Goal: Information Seeking & Learning: Compare options

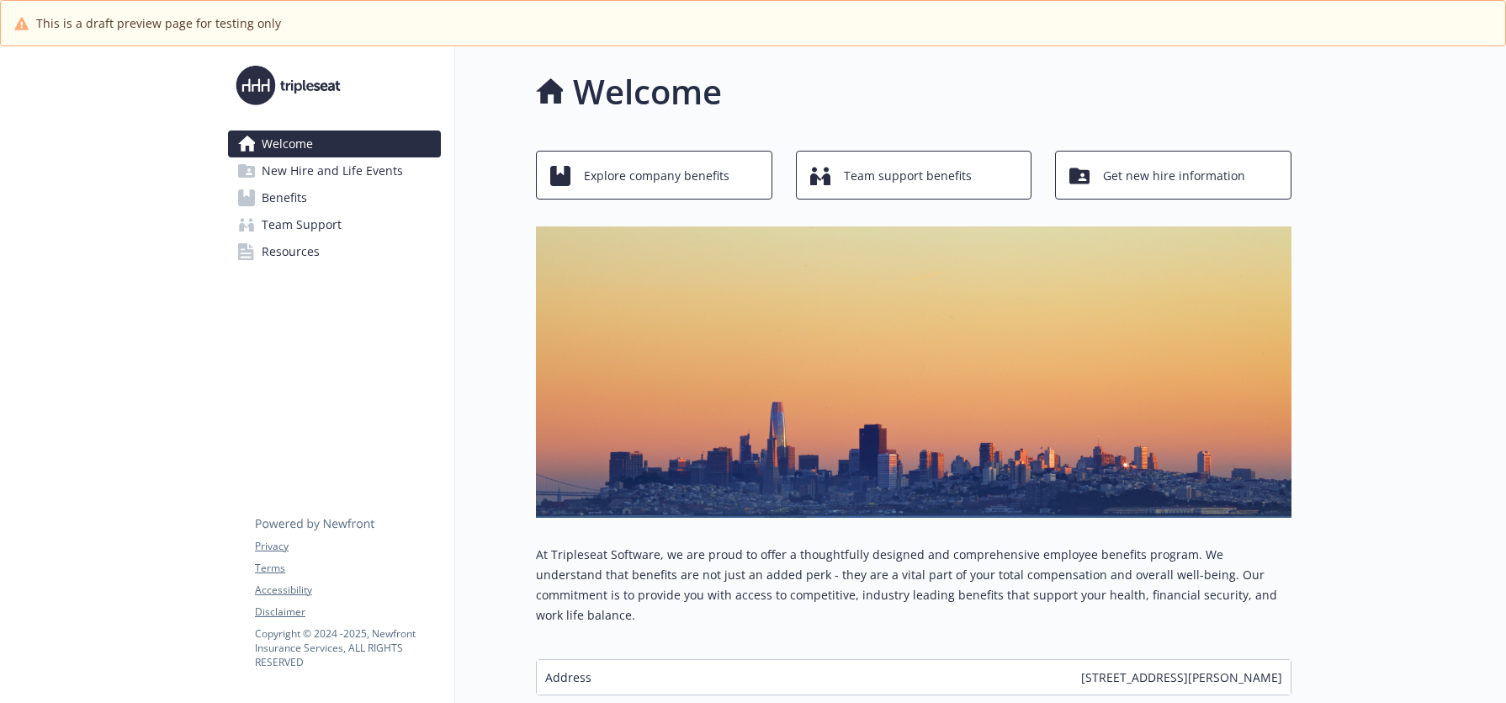
click at [327, 162] on span "New Hire and Life Events" at bounding box center [332, 170] width 141 height 27
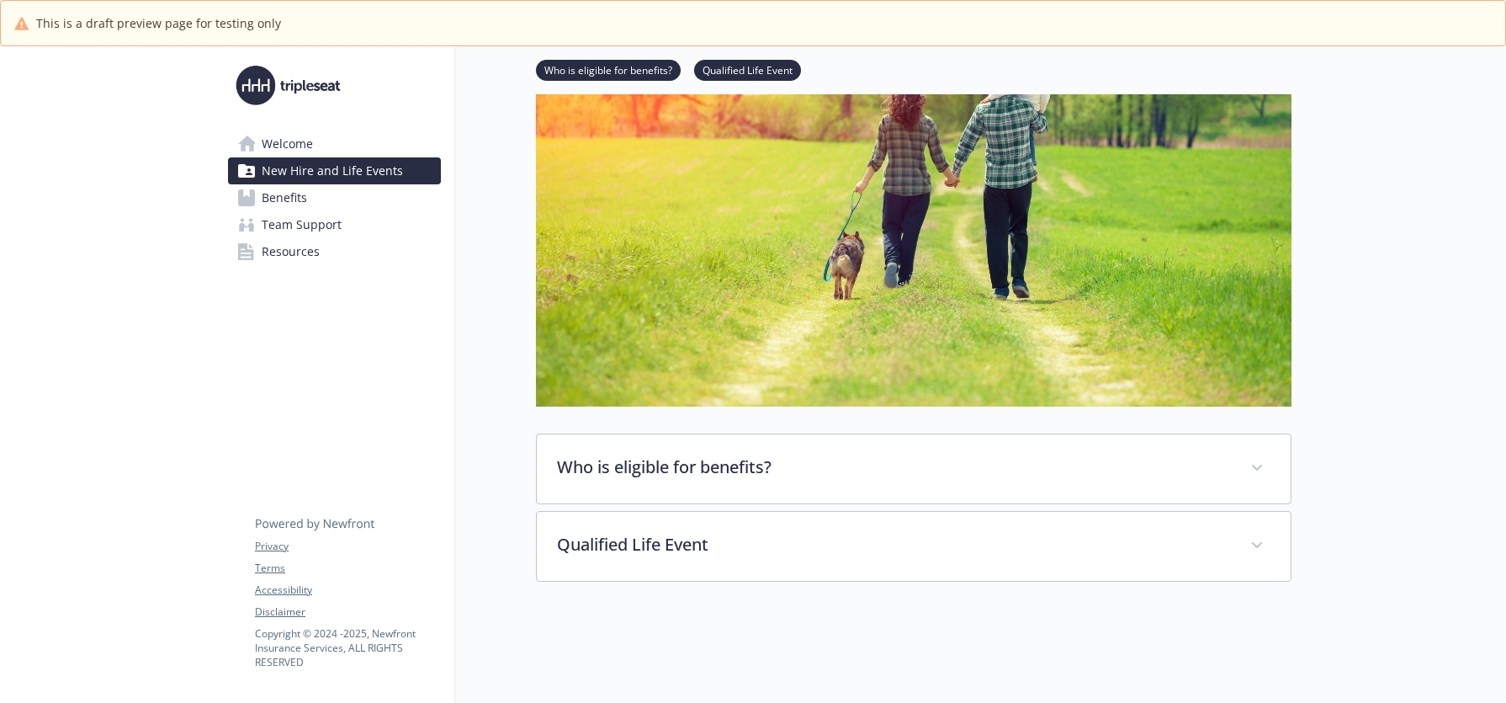
scroll to position [295, 0]
click at [321, 195] on link "Benefits" at bounding box center [334, 197] width 213 height 27
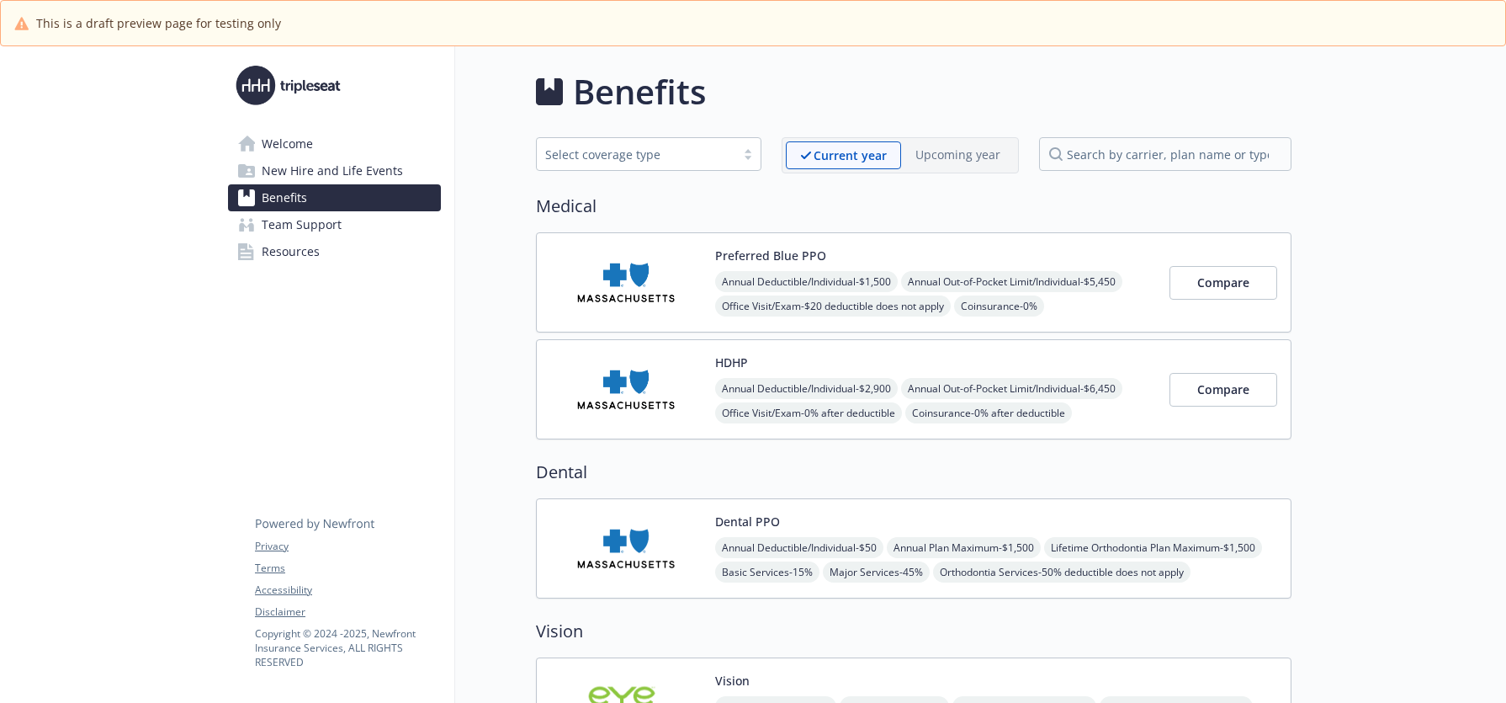
click at [1250, 273] on button "Compare" at bounding box center [1224, 283] width 108 height 34
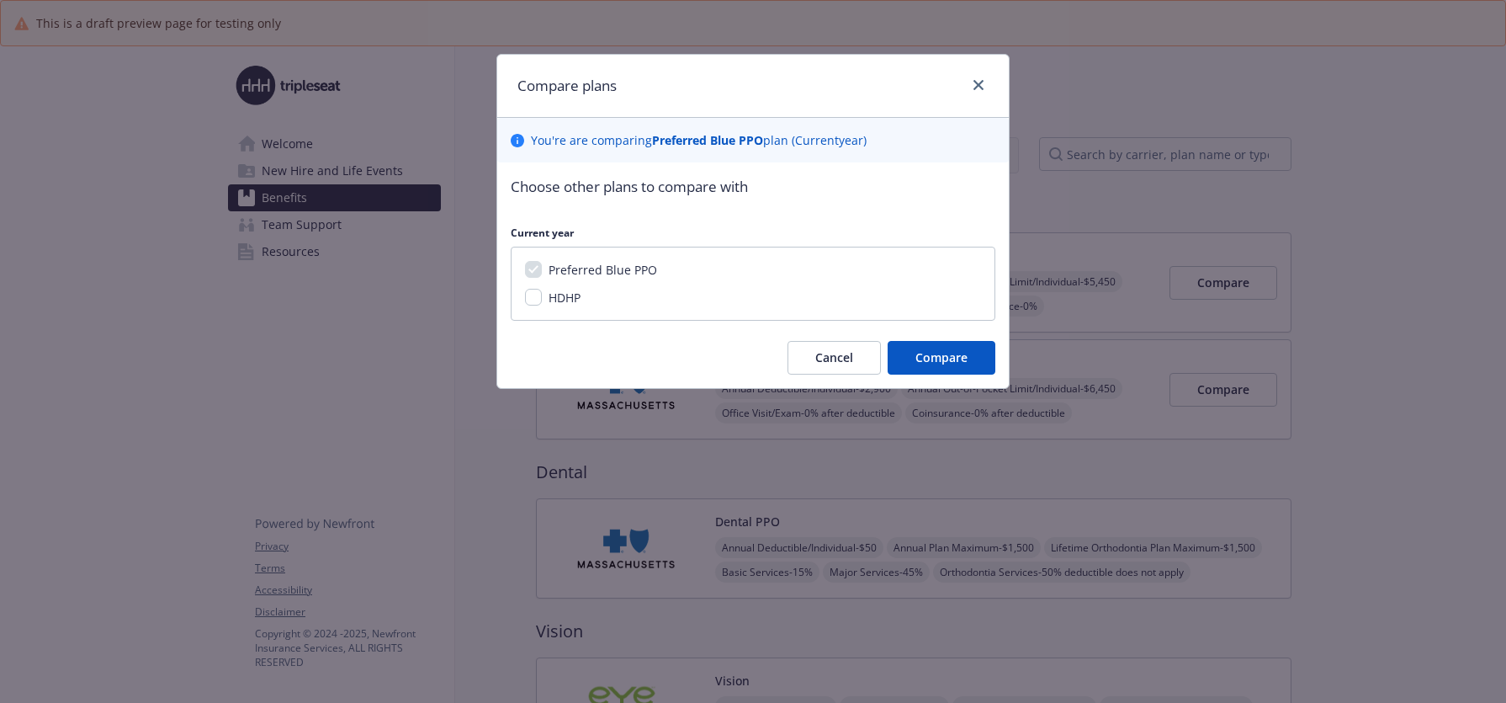
click at [563, 295] on span "HDHP" at bounding box center [565, 297] width 32 height 16
click at [542, 295] on input "HDHP" at bounding box center [533, 297] width 17 height 17
checkbox input "true"
click at [937, 350] on span "Compare" at bounding box center [942, 357] width 52 height 16
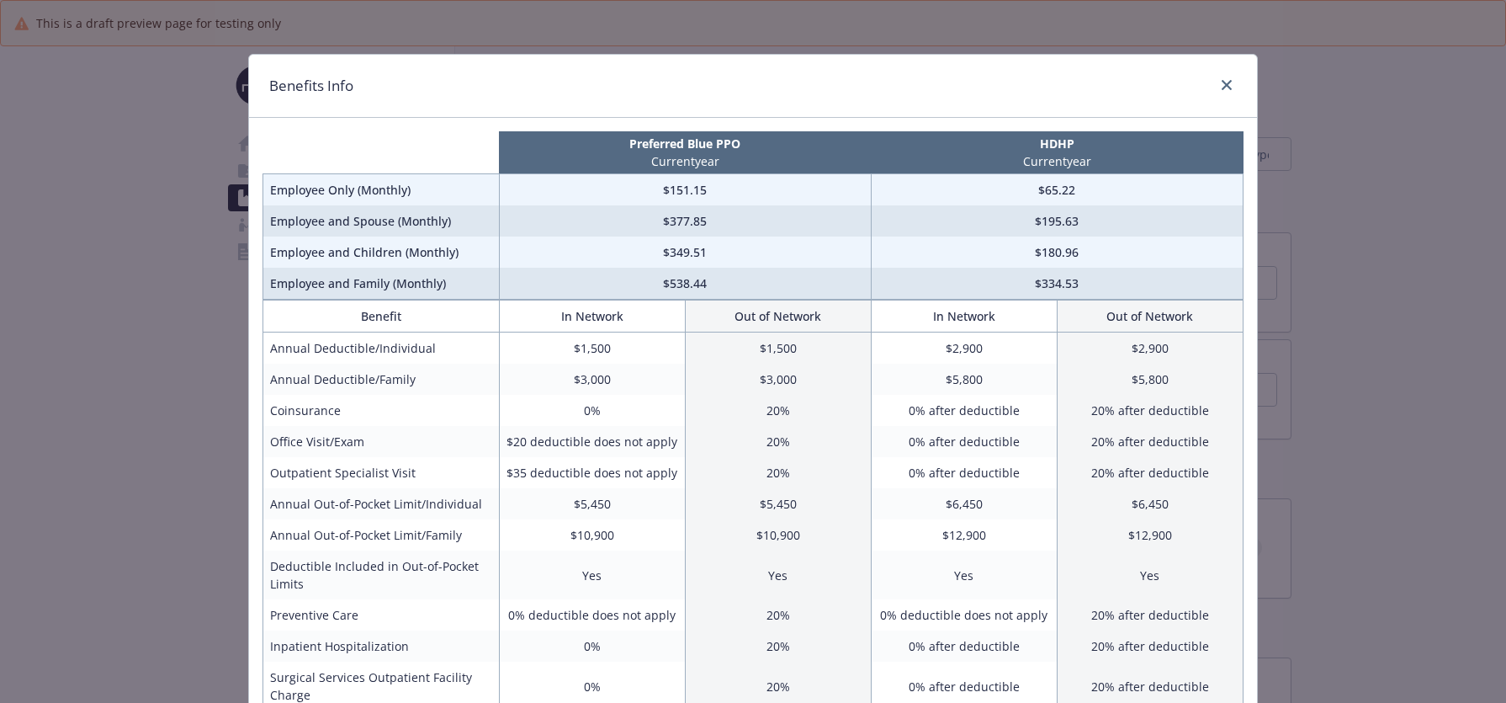
click at [1224, 63] on div "Benefits Info" at bounding box center [753, 86] width 1008 height 63
click at [1222, 75] on link "close" at bounding box center [1227, 85] width 20 height 20
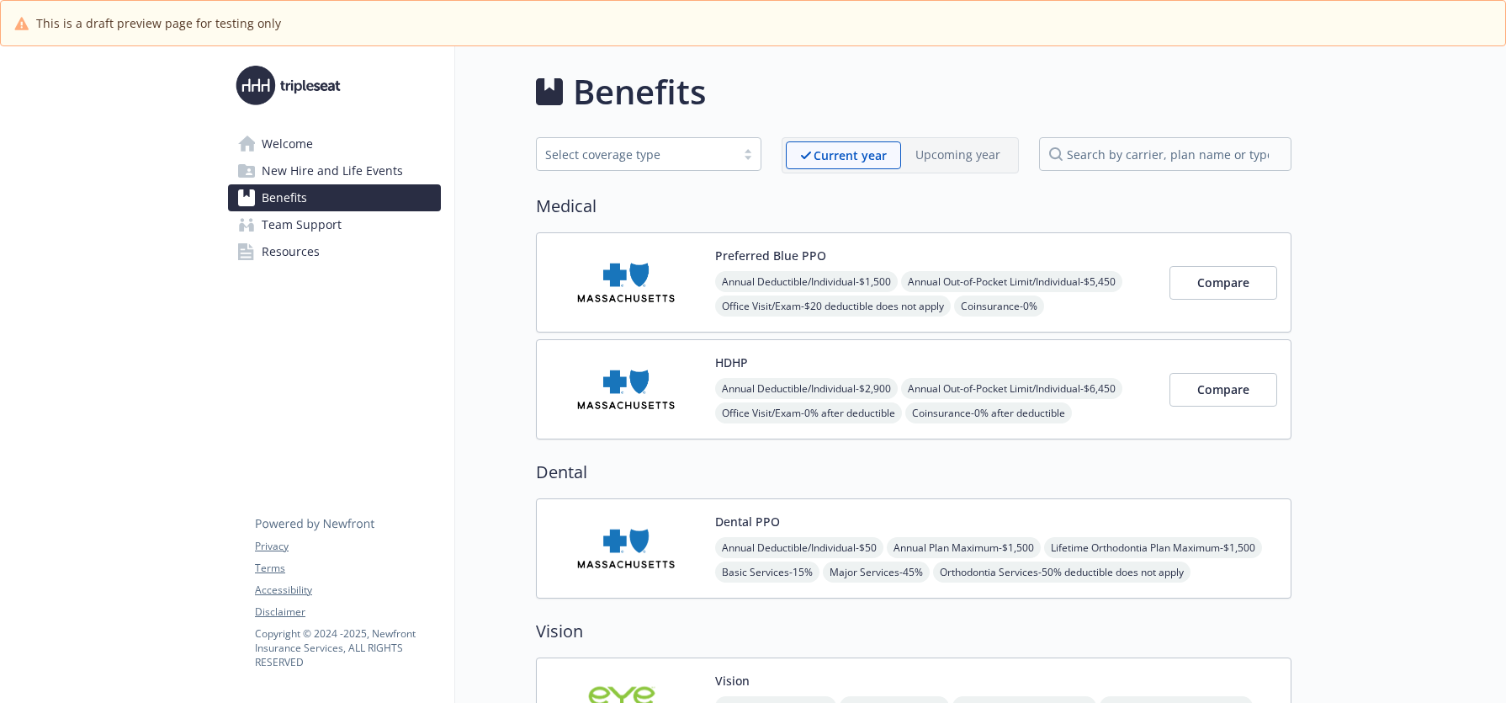
click at [339, 217] on span "Team Support" at bounding box center [302, 224] width 80 height 27
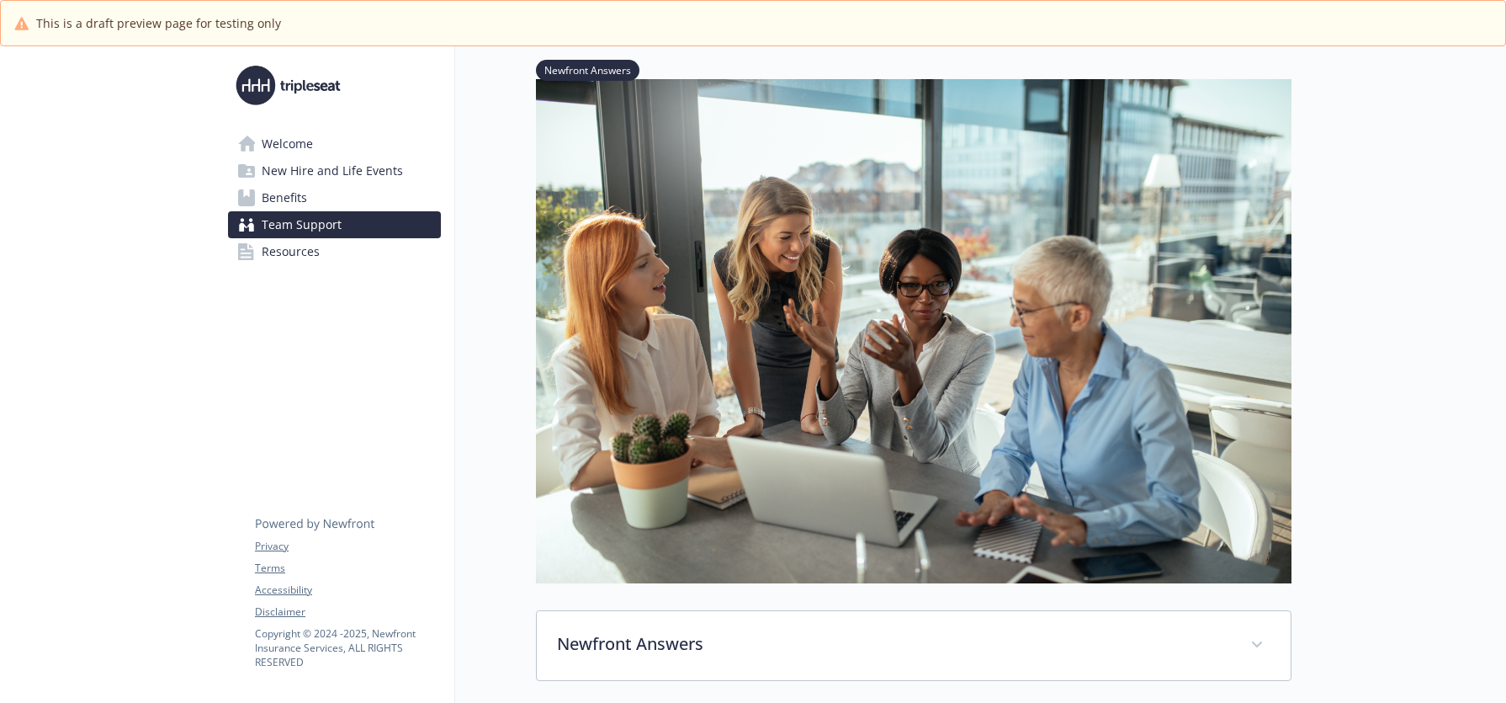
scroll to position [428, 0]
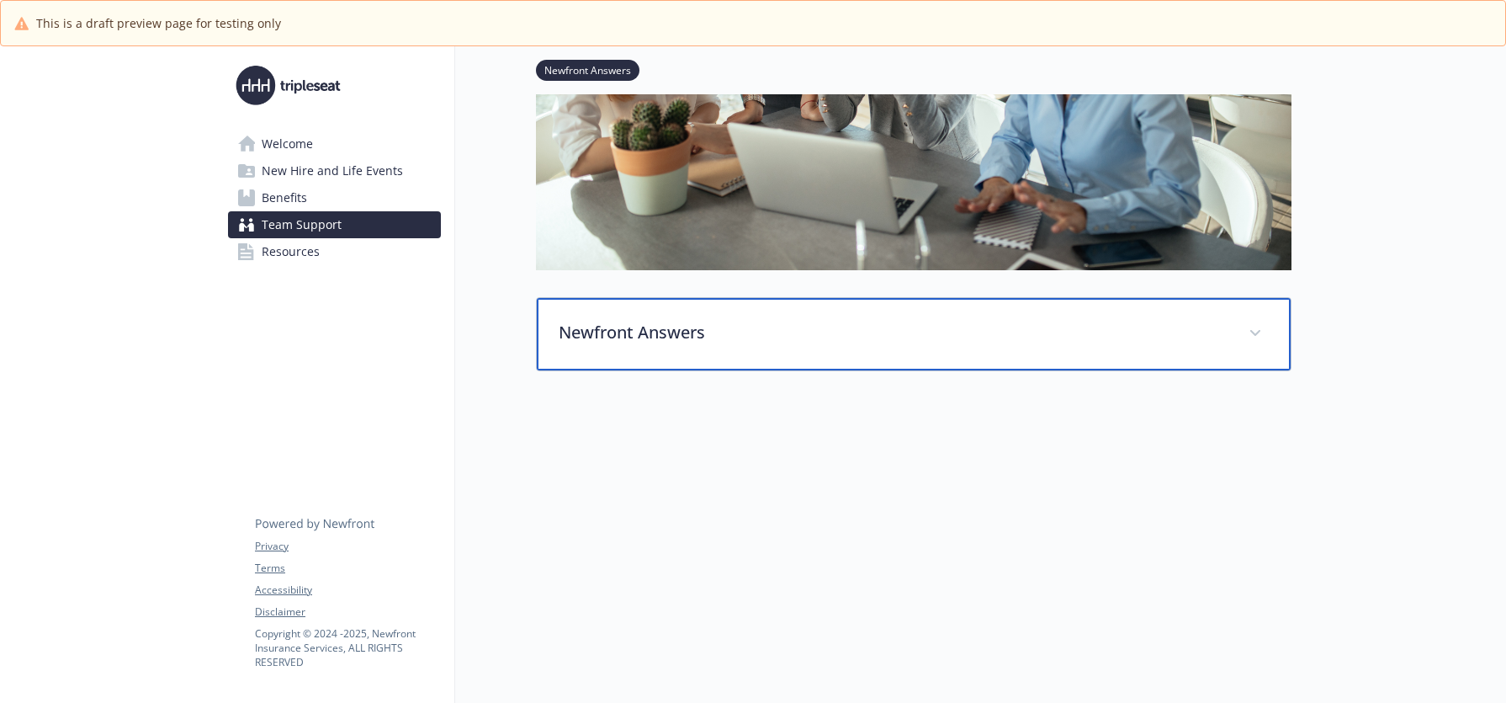
click at [645, 320] on p "Newfront Answers" at bounding box center [894, 332] width 670 height 25
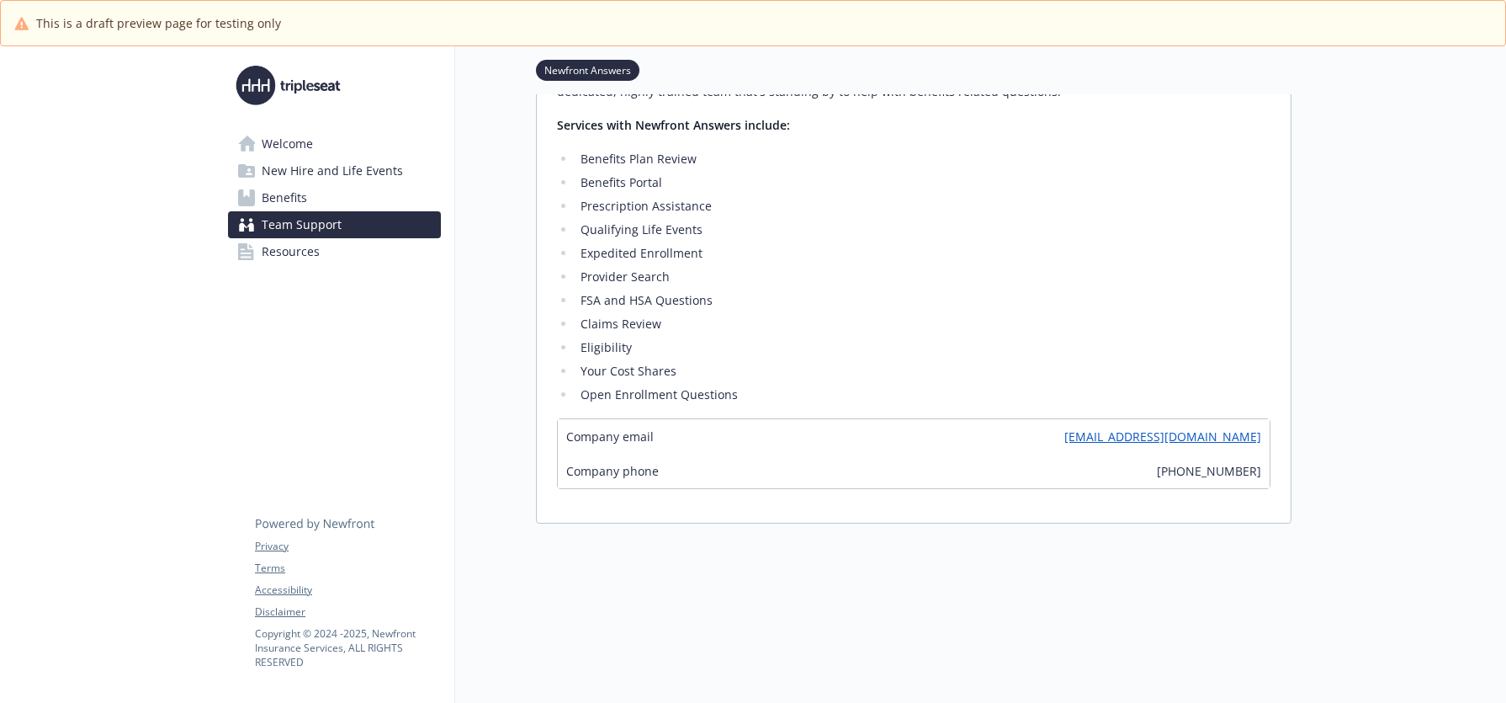
scroll to position [883, 0]
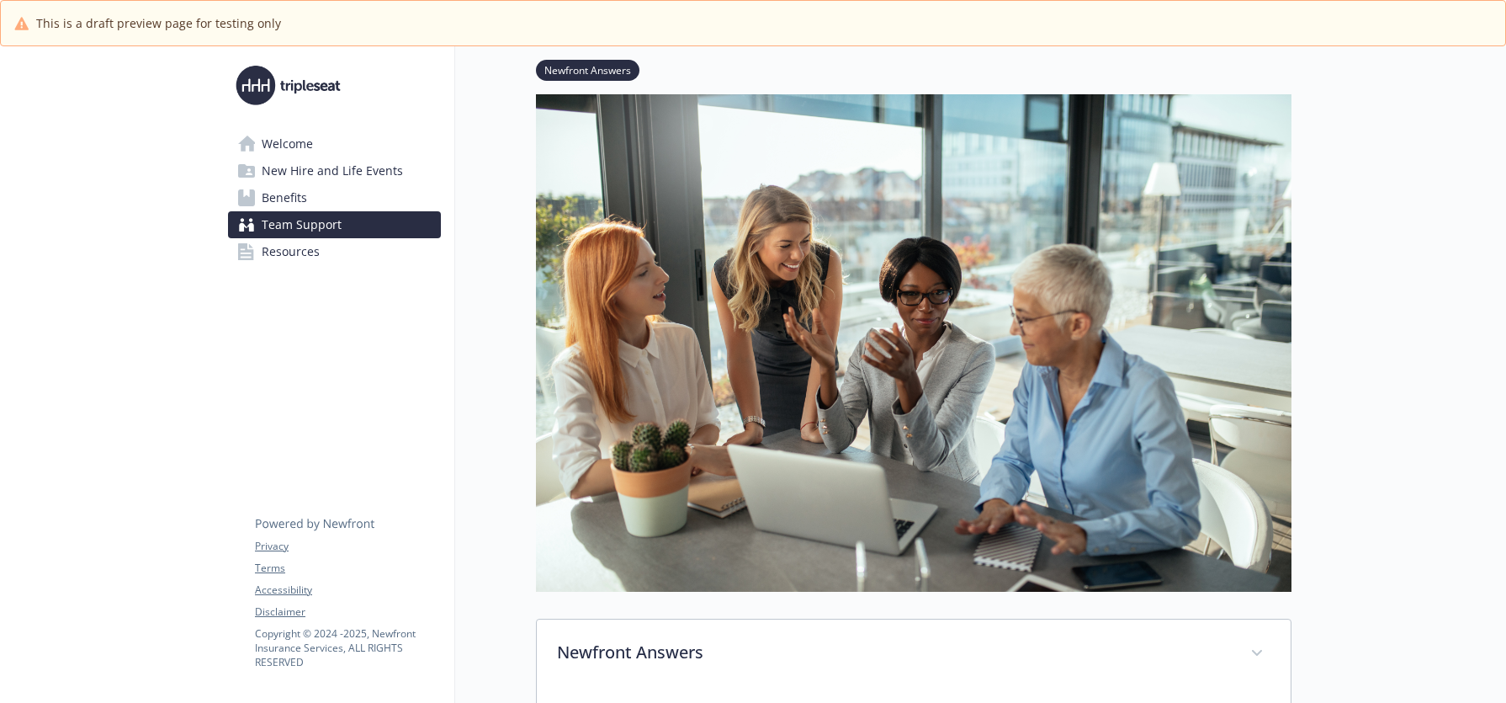
click at [306, 236] on span "Team Support" at bounding box center [302, 224] width 80 height 27
click at [309, 246] on span "Resources" at bounding box center [291, 251] width 58 height 27
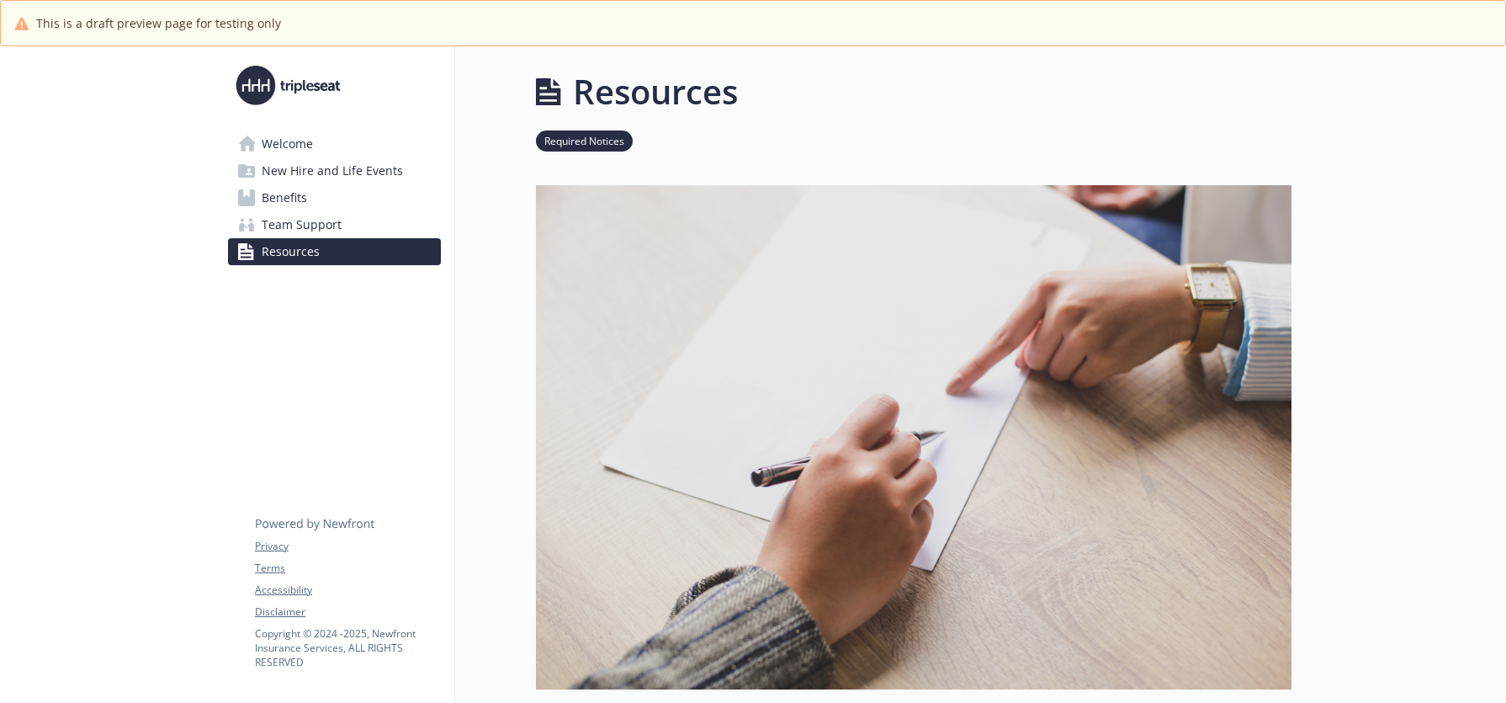
click at [325, 153] on link "Welcome" at bounding box center [334, 143] width 213 height 27
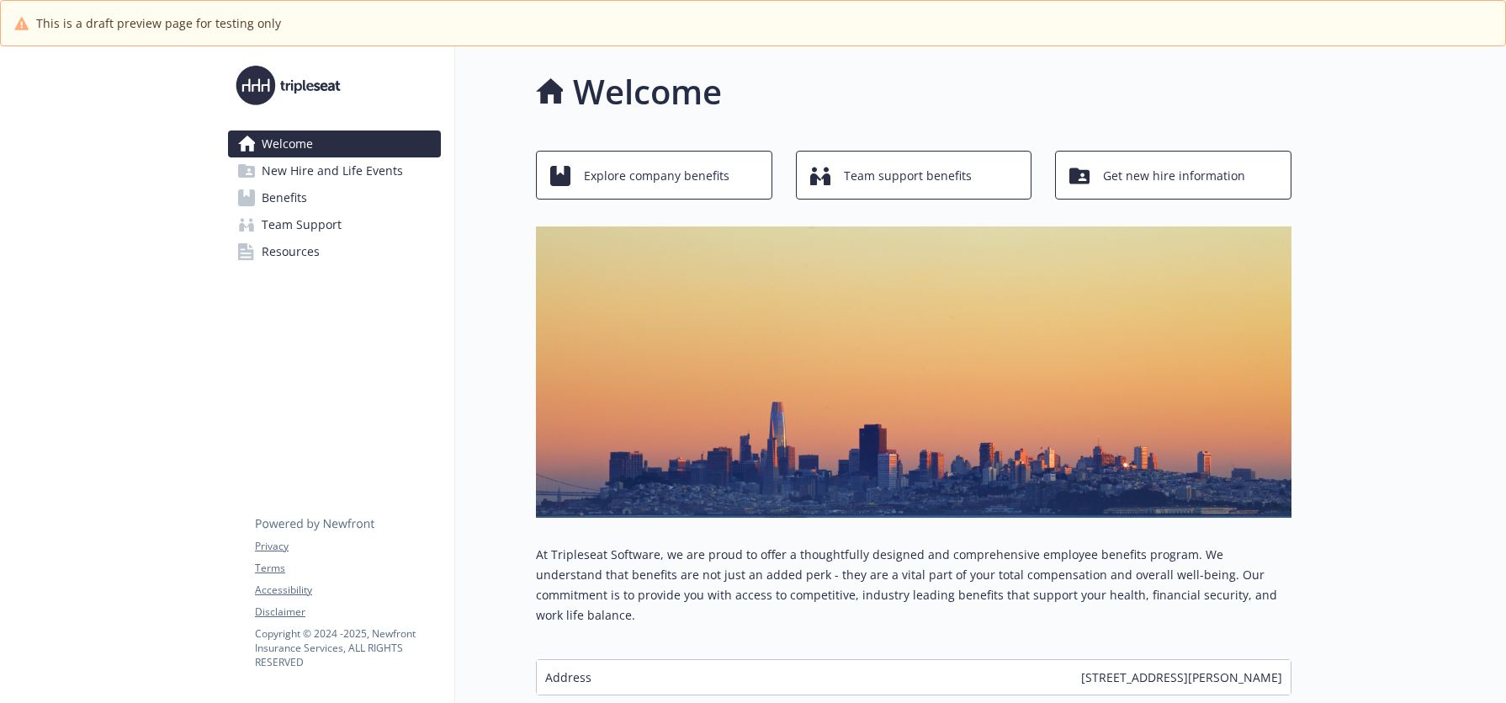
click at [325, 163] on span "New Hire and Life Events" at bounding box center [332, 170] width 141 height 27
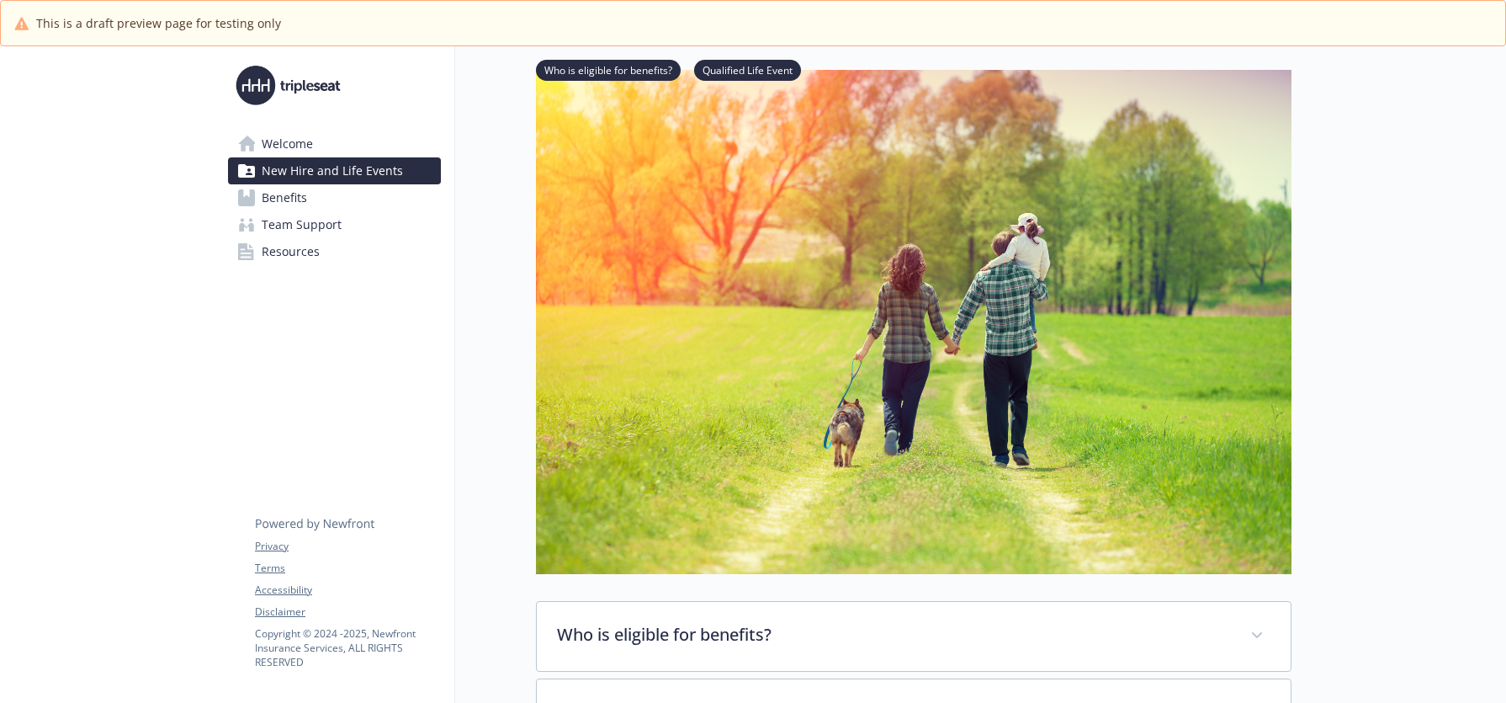
scroll to position [295, 0]
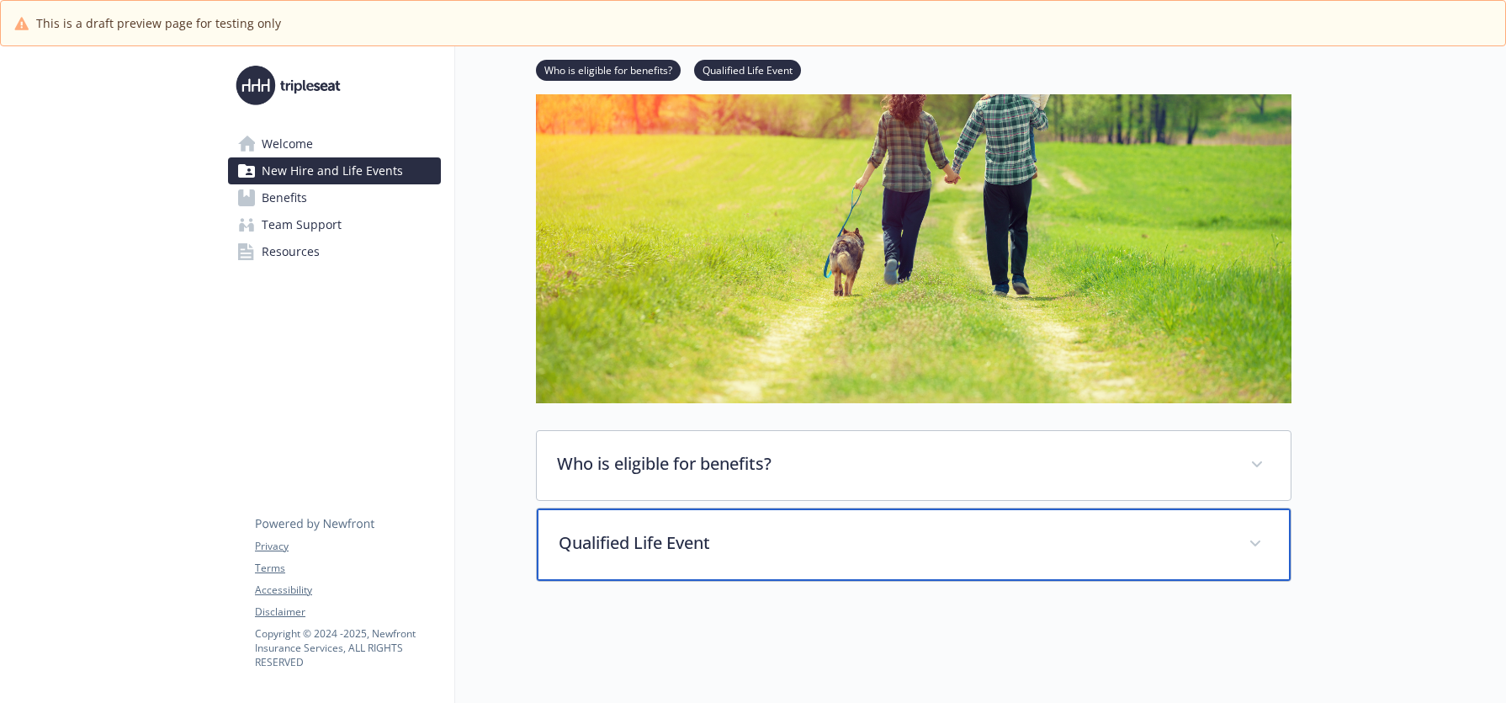
click at [688, 508] on div "Qualified Life Event" at bounding box center [914, 544] width 754 height 72
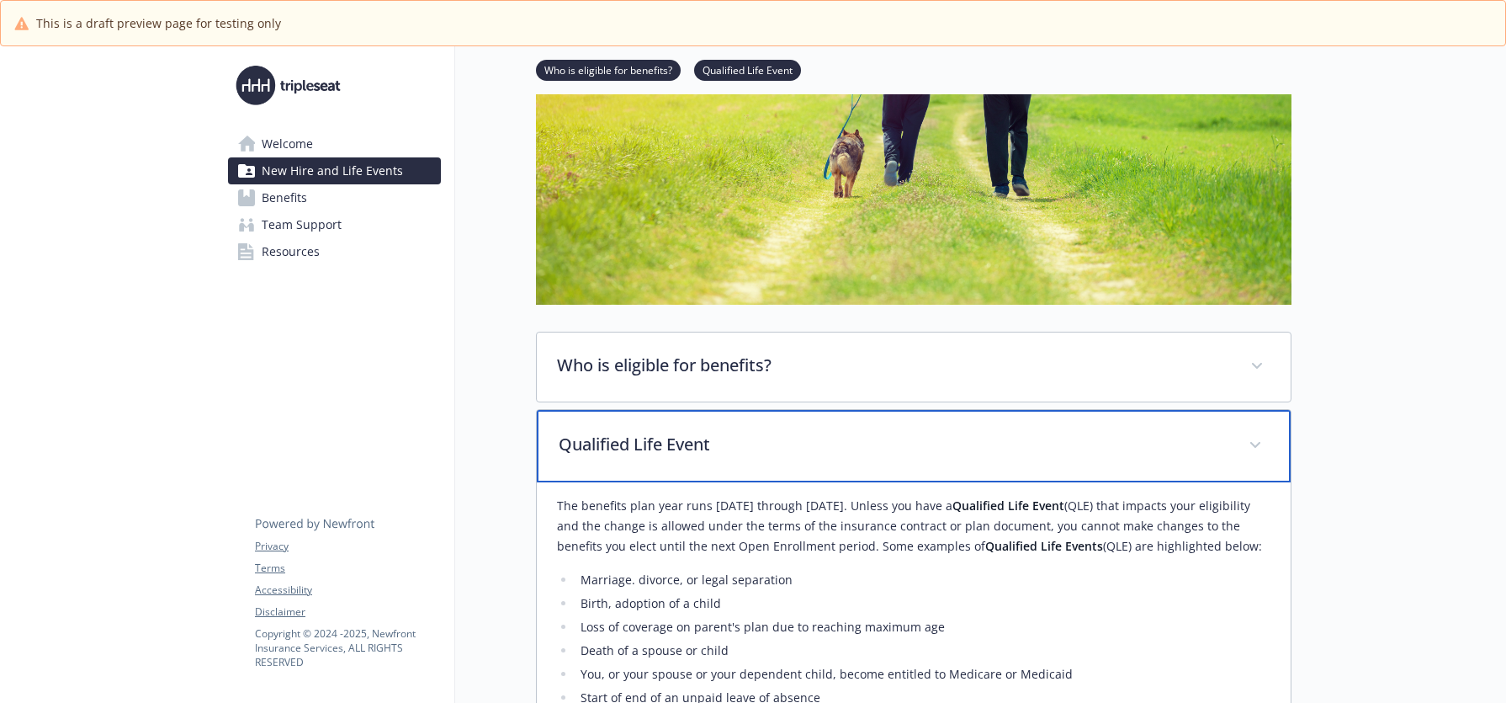
scroll to position [588, 0]
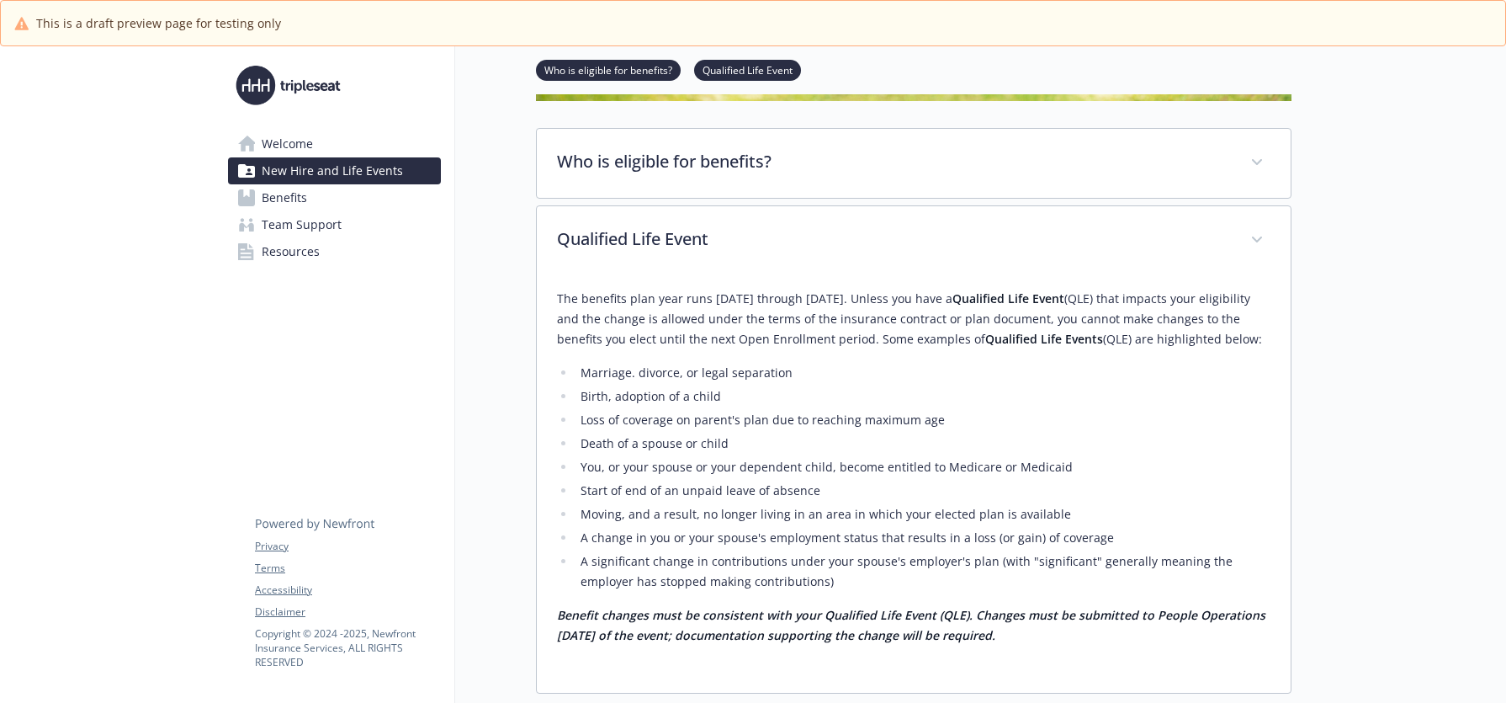
click at [749, 395] on li "Birth, adoption of a child" at bounding box center [923, 396] width 695 height 20
drag, startPoint x: 768, startPoint y: 566, endPoint x: 768, endPoint y: 555, distance: 10.1
click at [769, 556] on li "A significant change in contributions under your spouse's employer's plan (with…" at bounding box center [923, 571] width 695 height 40
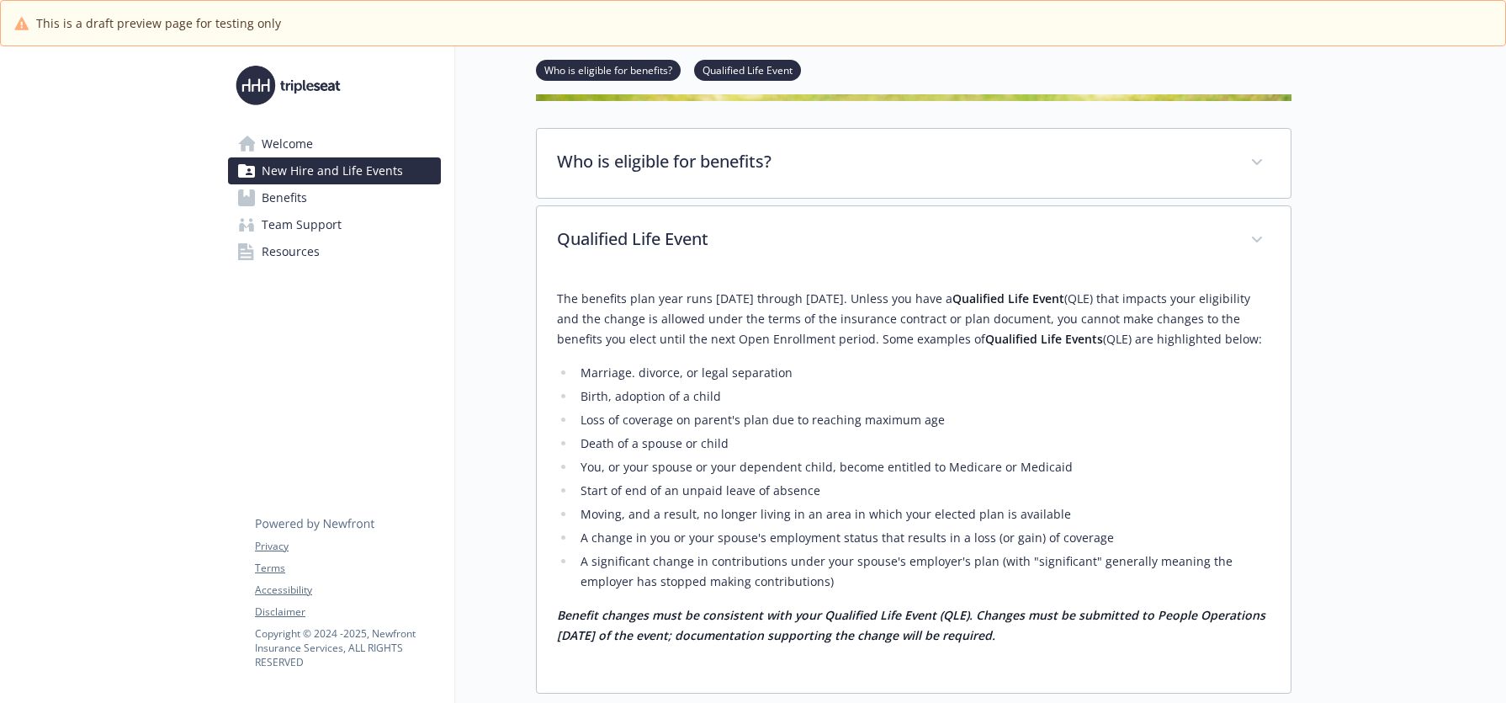
click at [763, 531] on li "A change in you or your spouse's employment status that results in a loss (or g…" at bounding box center [923, 538] width 695 height 20
click at [763, 530] on li "A change in you or your spouse's employment status that results in a loss (or g…" at bounding box center [923, 538] width 695 height 20
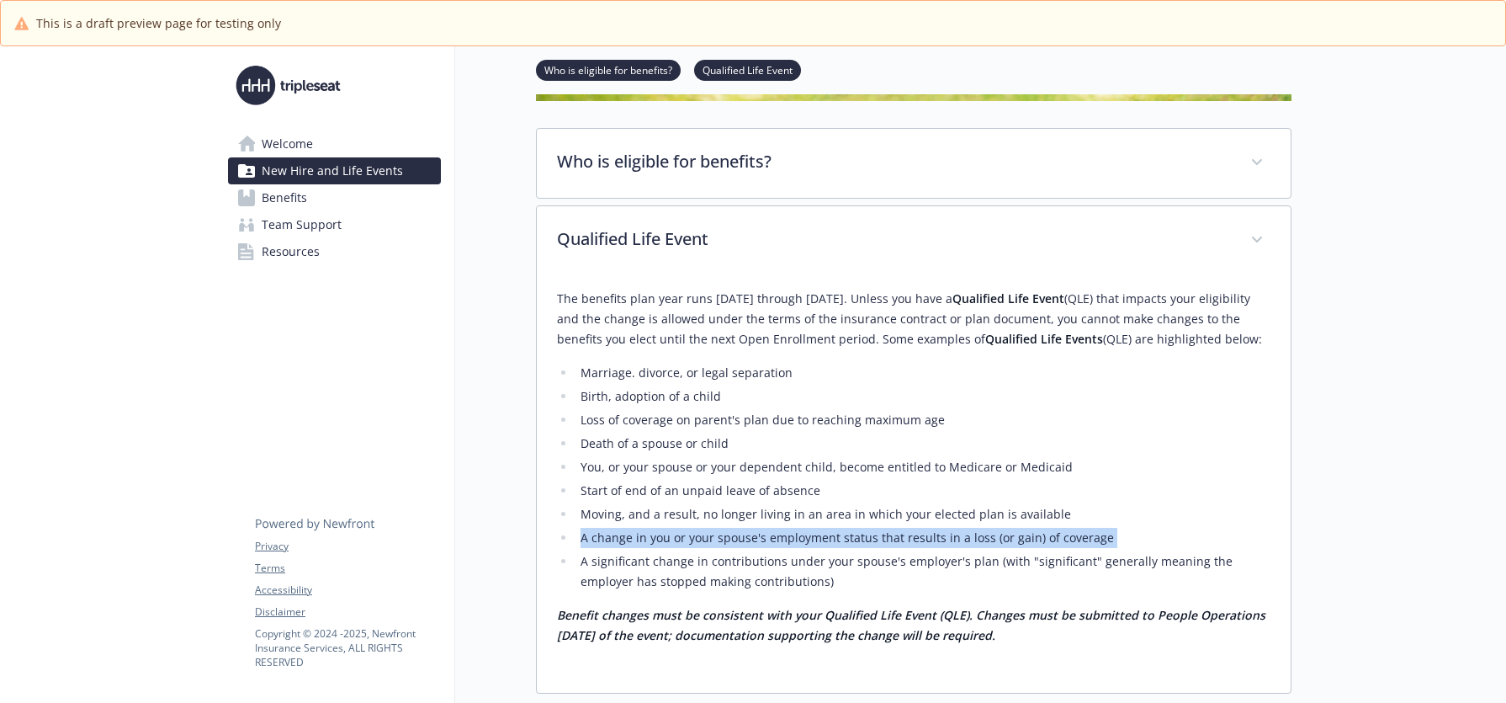
click at [763, 530] on li "A change in you or your spouse's employment status that results in a loss (or g…" at bounding box center [923, 538] width 695 height 20
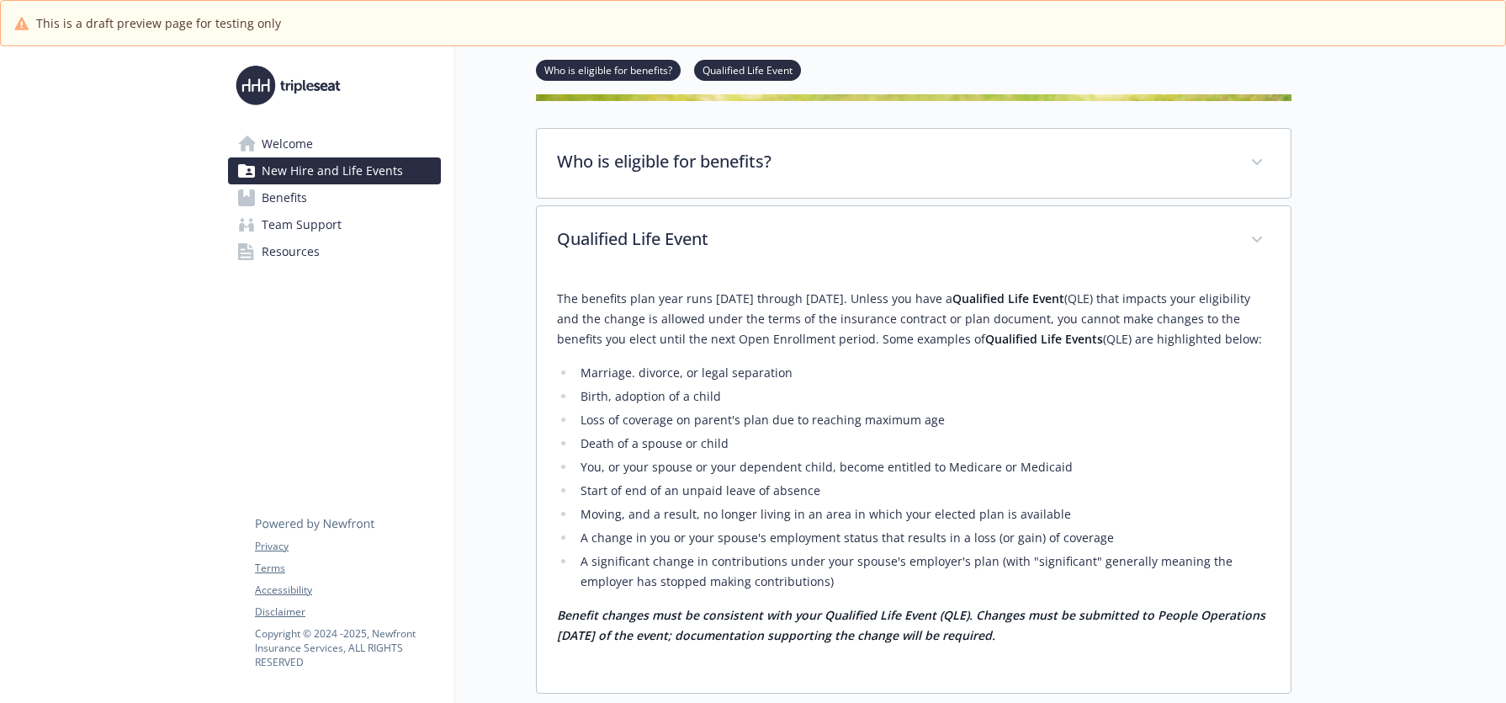
click at [761, 497] on li "Start of end of an unpaid leave of absence" at bounding box center [923, 491] width 695 height 20
click at [761, 453] on li "Death of a spouse or child" at bounding box center [923, 443] width 695 height 20
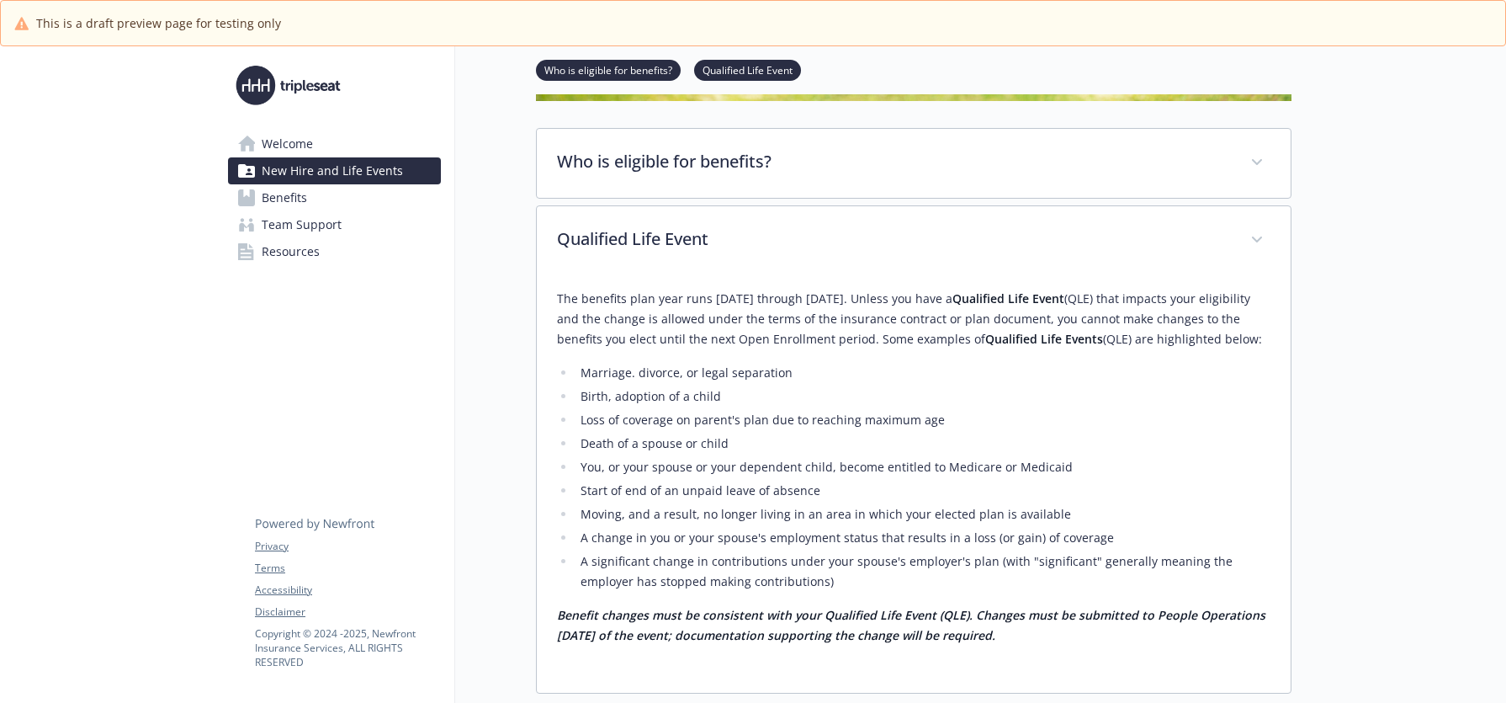
click at [761, 453] on li "Death of a spouse or child" at bounding box center [923, 443] width 695 height 20
click at [765, 433] on li "Death of a spouse or child" at bounding box center [923, 443] width 695 height 20
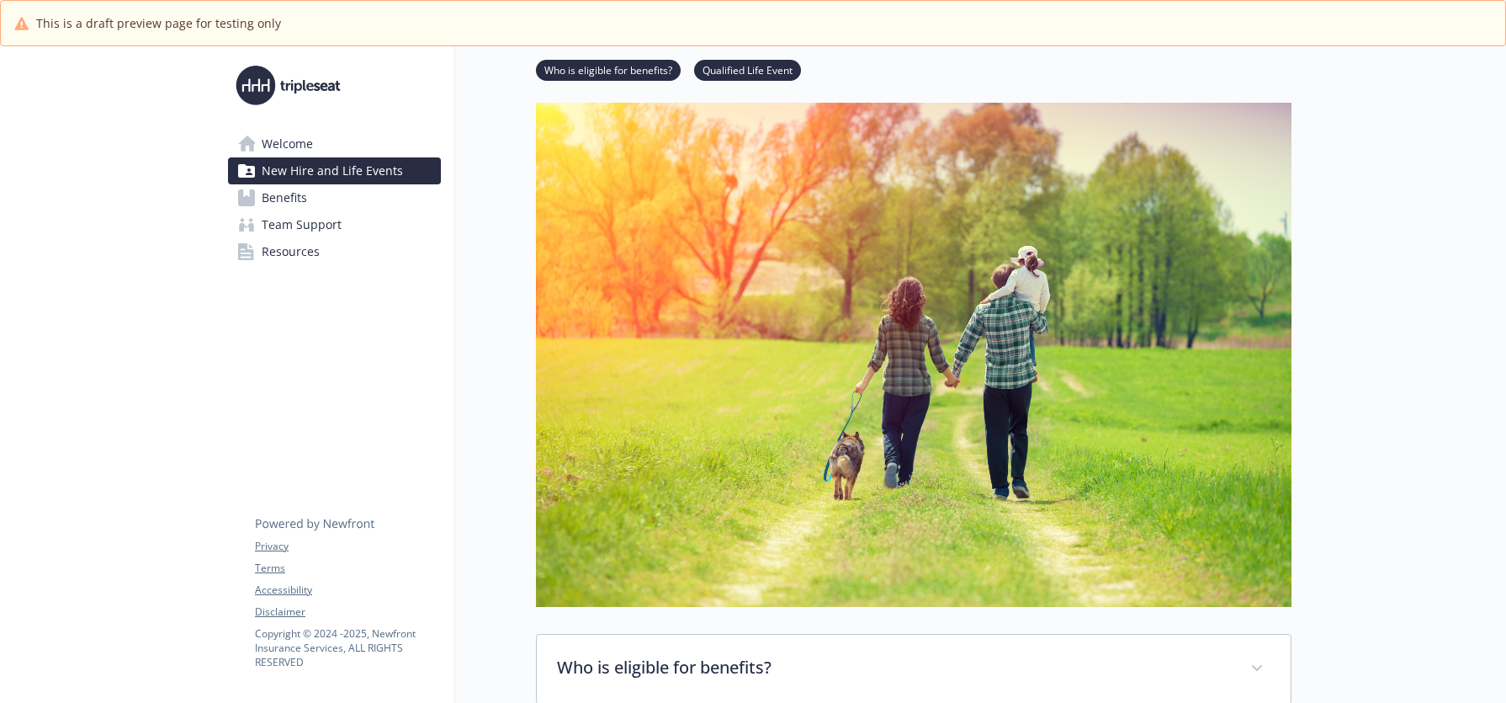
scroll to position [81, 0]
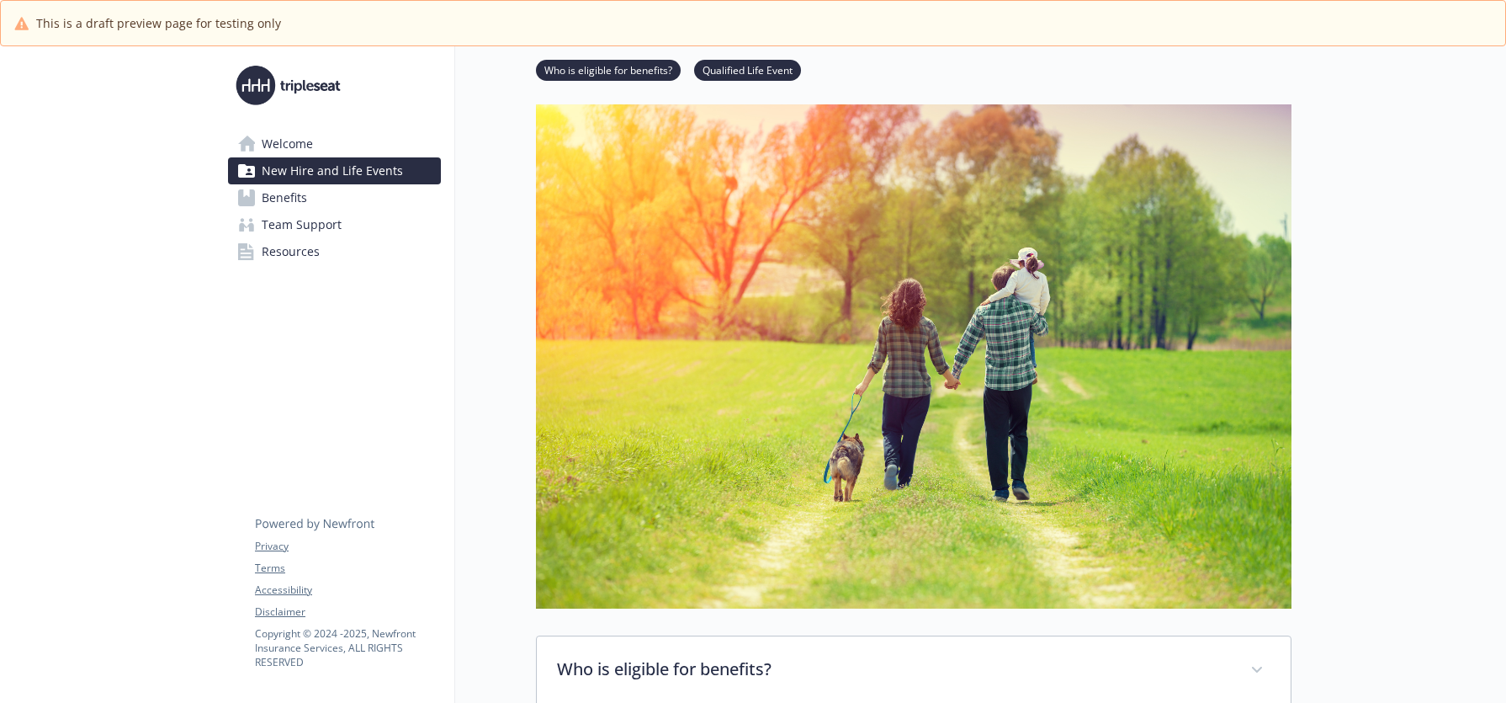
click at [290, 180] on span "New Hire and Life Events" at bounding box center [332, 170] width 141 height 27
click at [287, 193] on span "Benefits" at bounding box center [284, 197] width 45 height 27
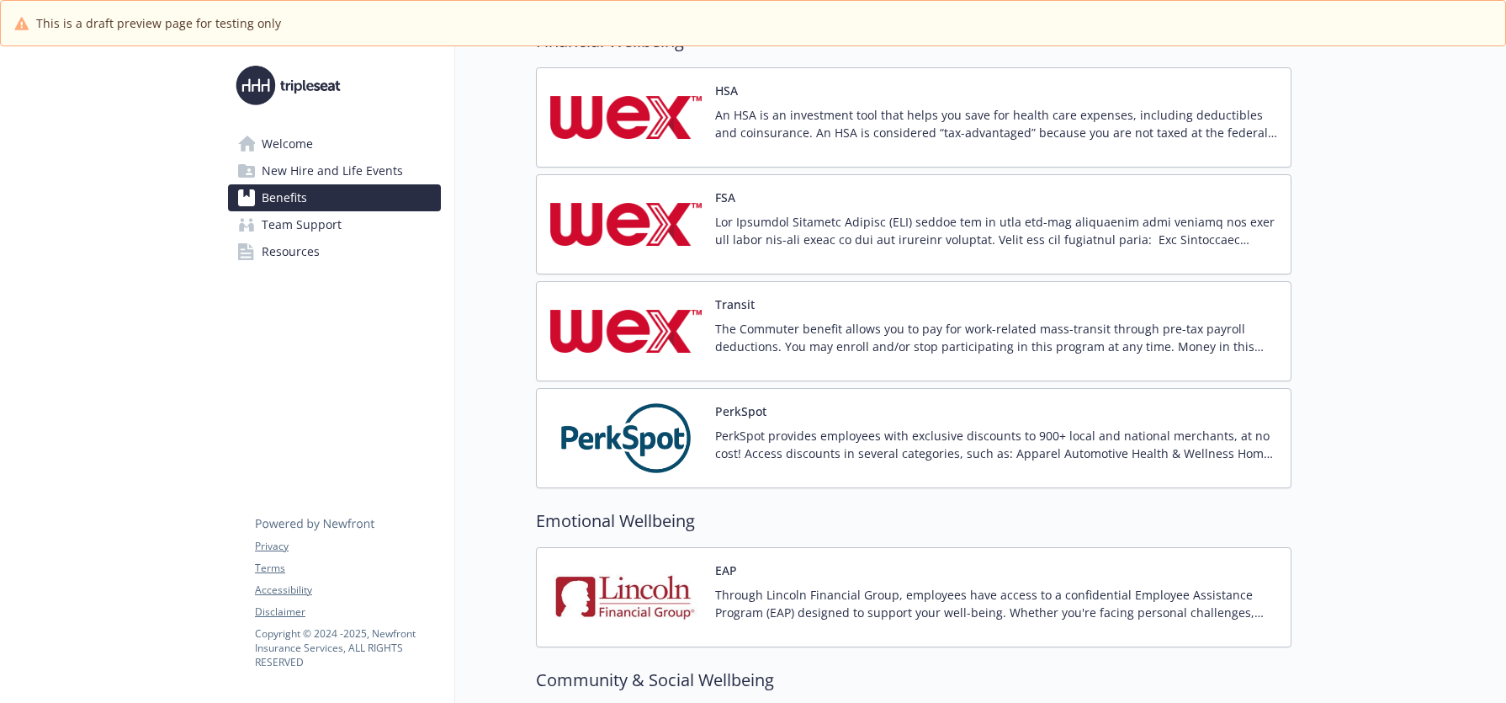
scroll to position [1518, 0]
